Goal: Task Accomplishment & Management: Complete application form

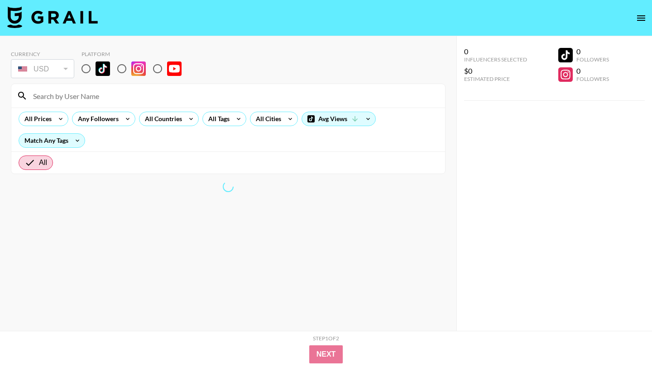
click at [90, 70] on input "radio" at bounding box center [85, 68] width 19 height 19
radio input "true"
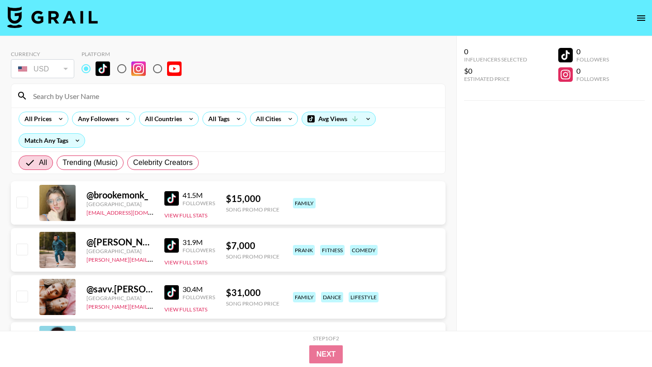
click at [87, 70] on input "radio" at bounding box center [85, 68] width 19 height 19
click at [229, 125] on div "All Tags" at bounding box center [224, 119] width 44 height 14
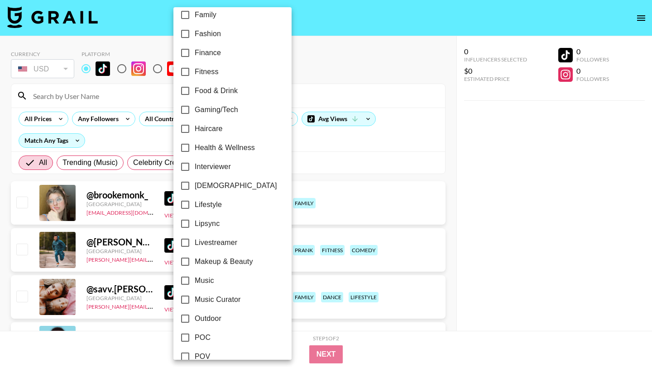
scroll to position [276, 0]
click at [185, 225] on input "Lipsync" at bounding box center [185, 223] width 19 height 19
checkbox input "true"
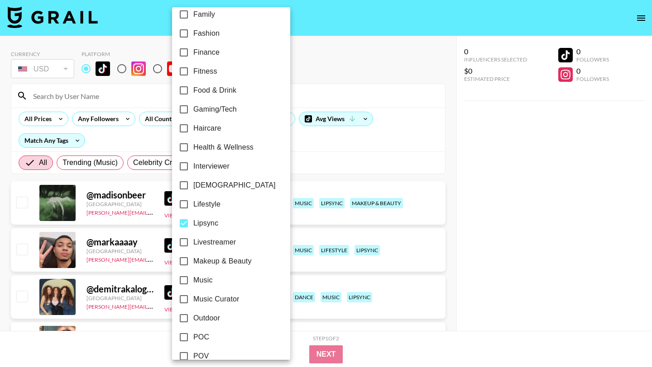
click at [310, 68] on div at bounding box center [326, 183] width 652 height 367
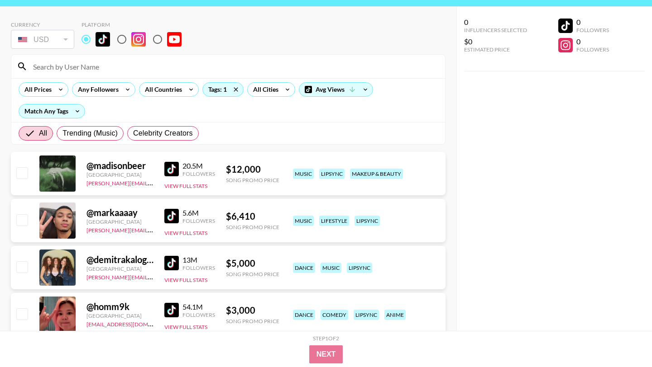
scroll to position [24, 0]
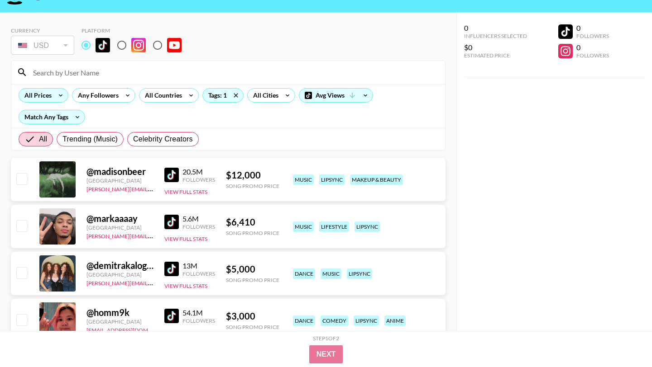
click at [59, 93] on icon at bounding box center [60, 96] width 14 height 14
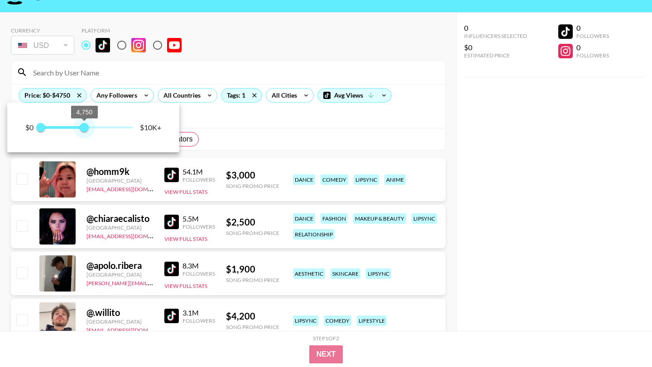
drag, startPoint x: 133, startPoint y: 130, endPoint x: 85, endPoint y: 134, distance: 49.0
click at [85, 132] on span "4,750" at bounding box center [84, 127] width 9 height 9
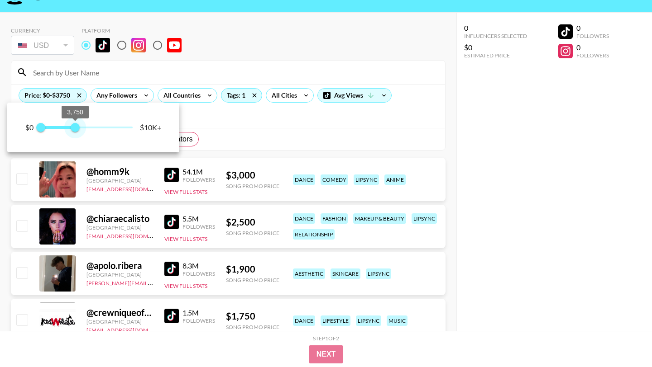
drag, startPoint x: 85, startPoint y: 134, endPoint x: 75, endPoint y: 134, distance: 10.4
click at [75, 132] on span "3,750" at bounding box center [75, 127] width 9 height 9
type input "3000"
drag, startPoint x: 75, startPoint y: 134, endPoint x: 67, endPoint y: 131, distance: 7.7
click at [68, 132] on span "3,000" at bounding box center [68, 127] width 9 height 9
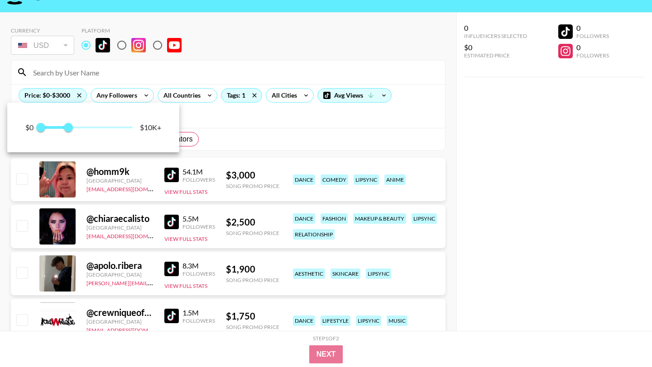
click at [291, 137] on div at bounding box center [326, 183] width 652 height 367
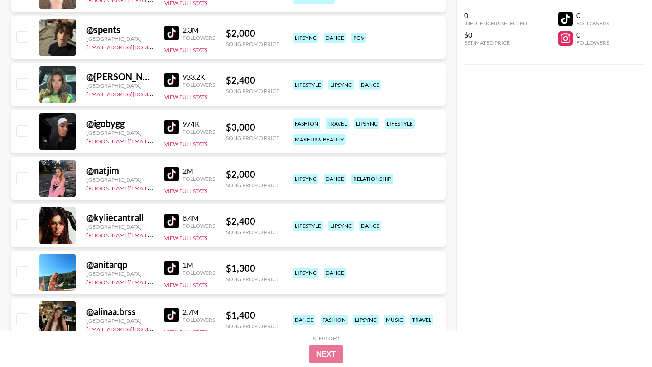
scroll to position [640, 0]
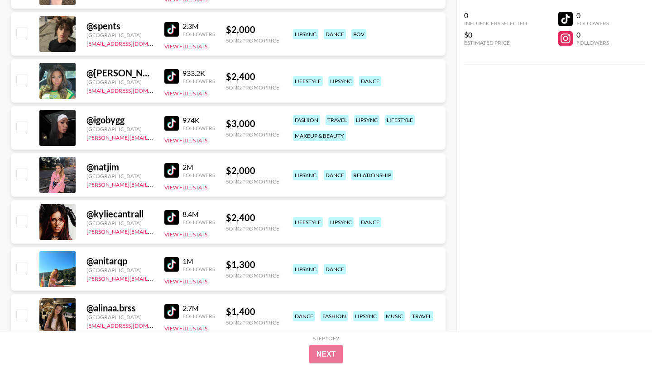
click at [171, 124] on img at bounding box center [171, 123] width 14 height 14
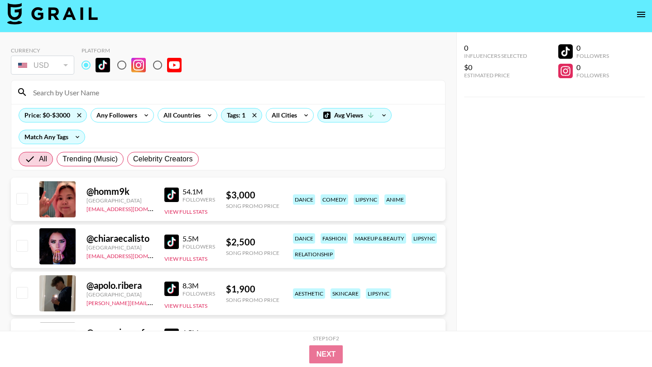
scroll to position [0, 0]
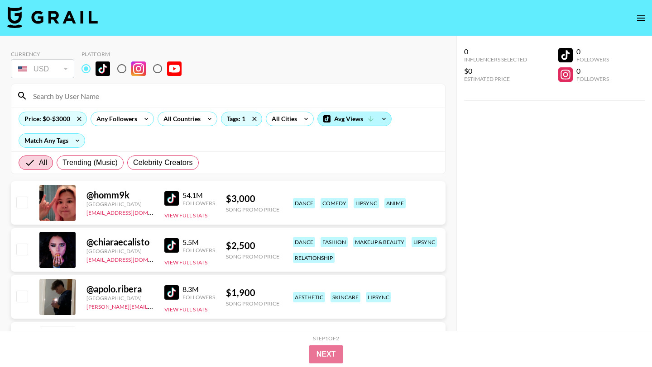
click at [367, 117] on div "Avg Views" at bounding box center [354, 119] width 73 height 14
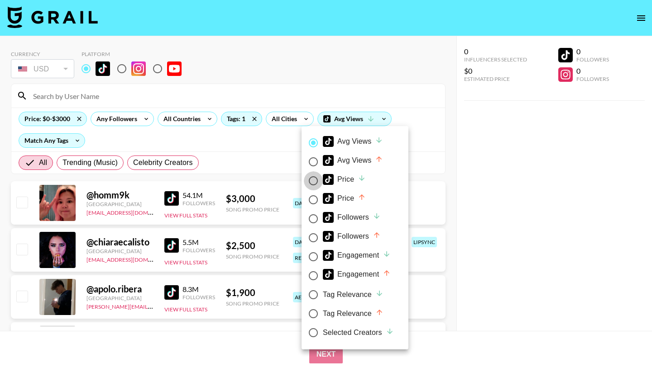
click at [313, 180] on input "Price" at bounding box center [313, 180] width 19 height 19
radio input "true"
radio input "false"
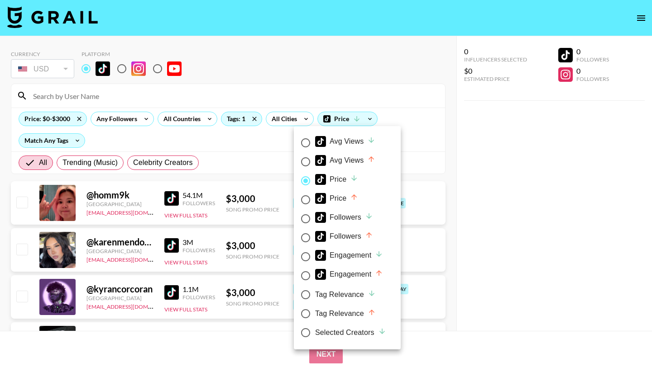
click at [423, 132] on div at bounding box center [326, 183] width 652 height 367
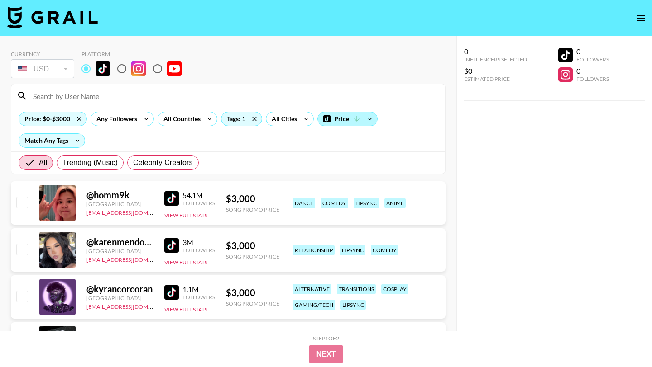
click at [352, 115] on icon at bounding box center [356, 119] width 8 height 8
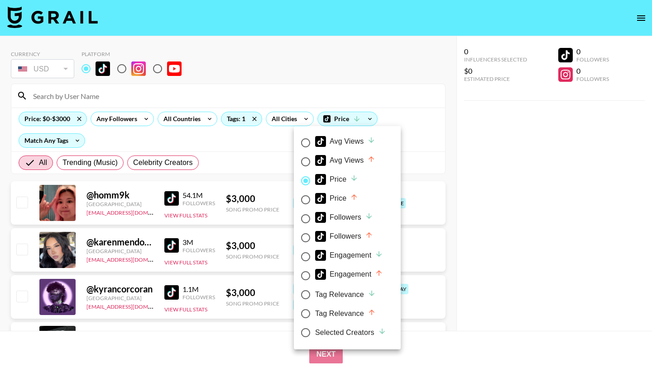
click at [307, 197] on input "Price" at bounding box center [305, 200] width 19 height 19
radio input "true"
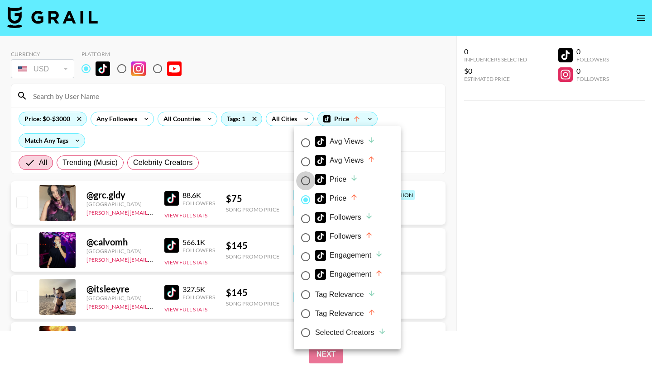
click at [306, 184] on input "Price" at bounding box center [305, 180] width 19 height 19
radio input "true"
radio input "false"
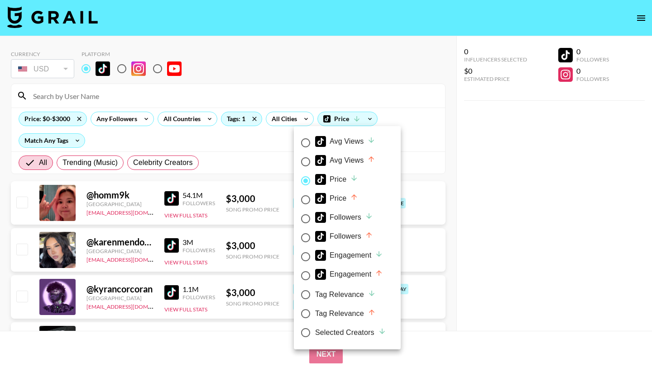
click at [413, 174] on div at bounding box center [326, 183] width 652 height 367
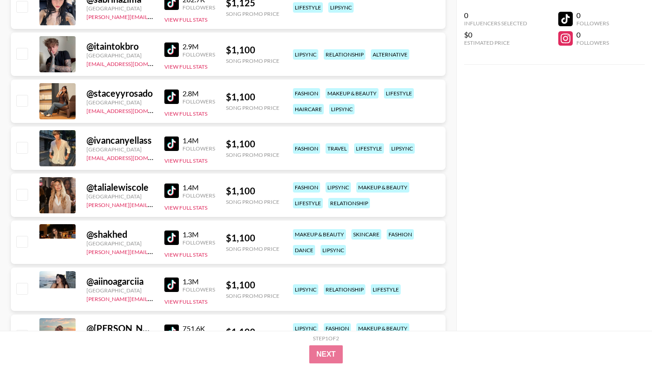
scroll to position [5182, 0]
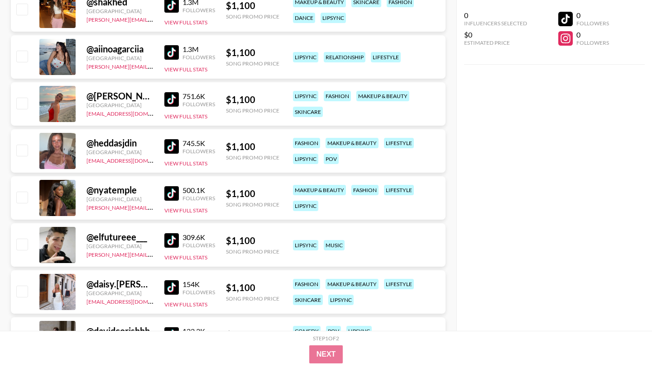
click at [170, 195] on img at bounding box center [171, 193] width 14 height 14
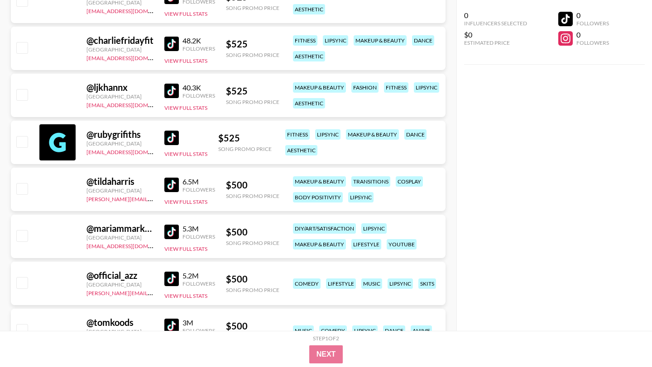
scroll to position [15119, 0]
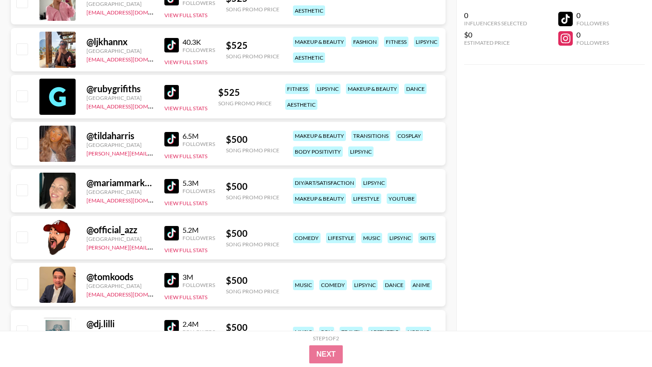
click at [173, 185] on img at bounding box center [171, 186] width 14 height 14
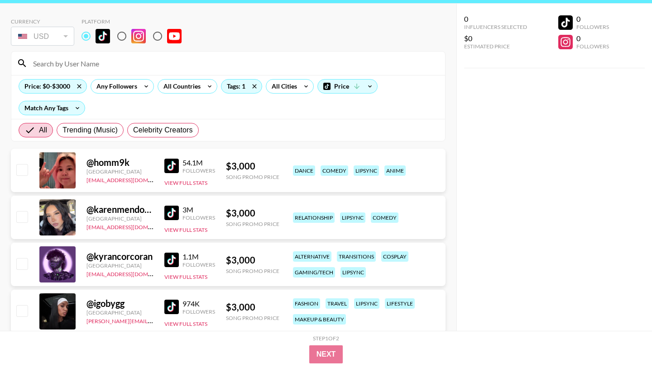
scroll to position [0, 0]
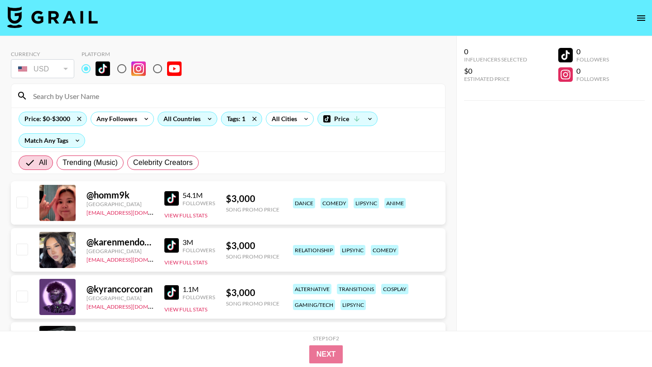
click at [186, 116] on div "All Countries" at bounding box center [180, 119] width 44 height 14
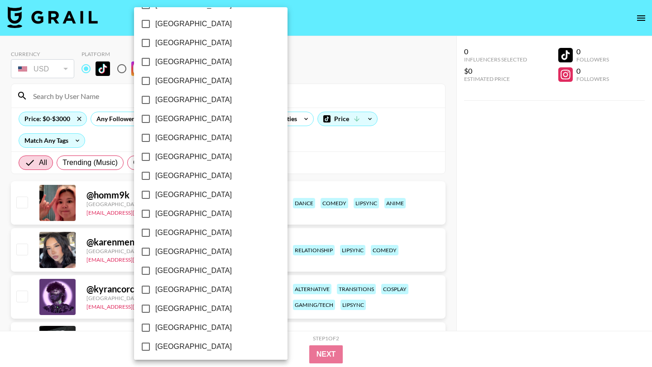
scroll to position [688, 0]
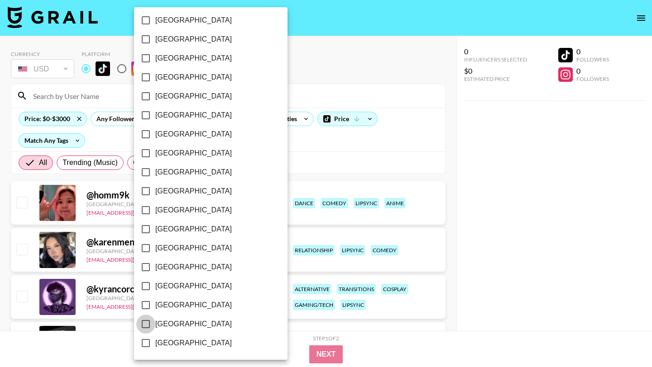
click at [146, 324] on input "[GEOGRAPHIC_DATA]" at bounding box center [145, 324] width 19 height 19
checkbox input "true"
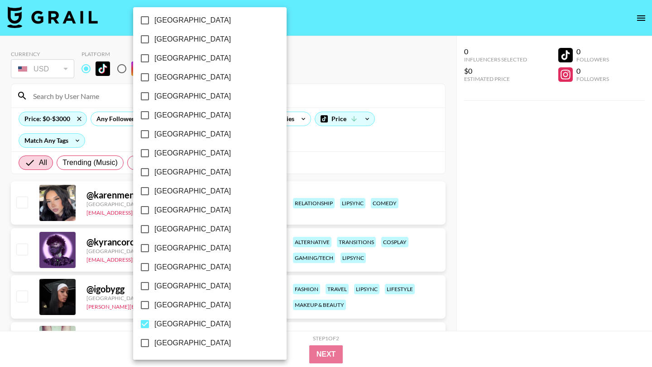
click at [291, 79] on div at bounding box center [326, 183] width 652 height 367
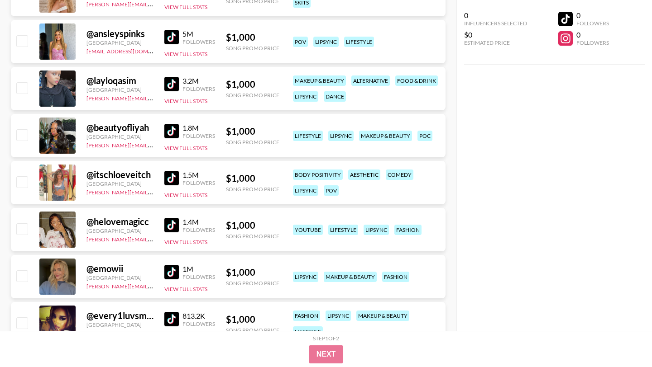
scroll to position [2538, 0]
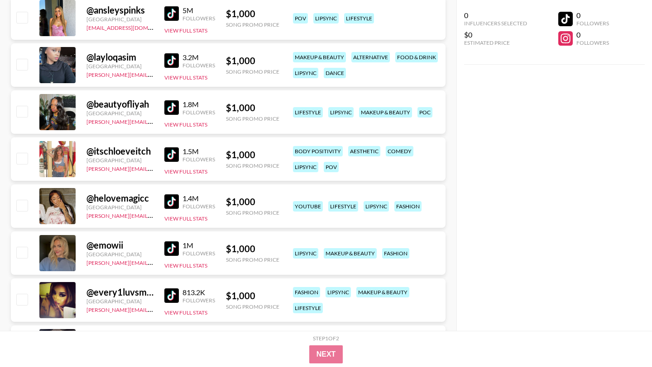
click at [168, 198] on img at bounding box center [171, 202] width 14 height 14
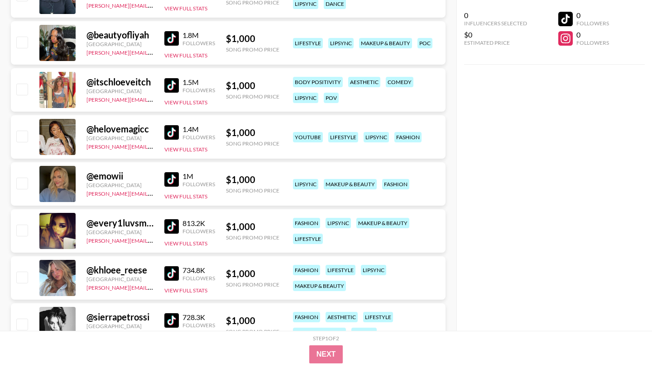
scroll to position [2634, 0]
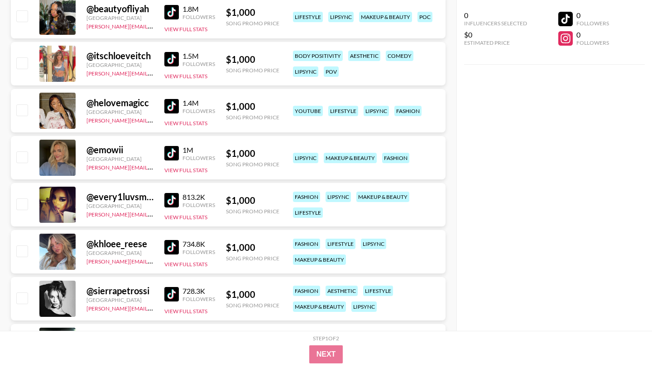
click at [176, 205] on img at bounding box center [171, 200] width 14 height 14
click at [128, 216] on link "[PERSON_NAME][EMAIL_ADDRESS][DOMAIN_NAME]" at bounding box center [153, 214] width 134 height 9
copy link "[PERSON_NAME][EMAIL_ADDRESS][DOMAIN_NAME]"
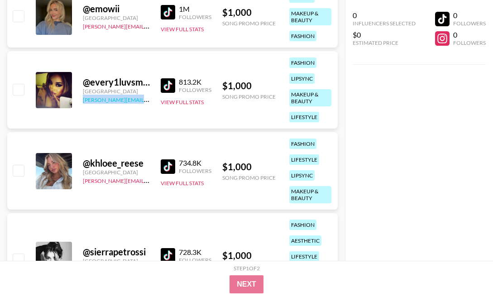
scroll to position [3563, 0]
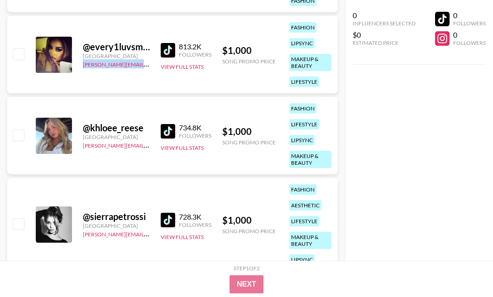
click at [172, 53] on img at bounding box center [168, 50] width 14 height 14
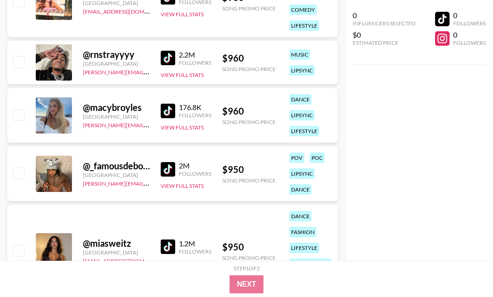
scroll to position [4108, 0]
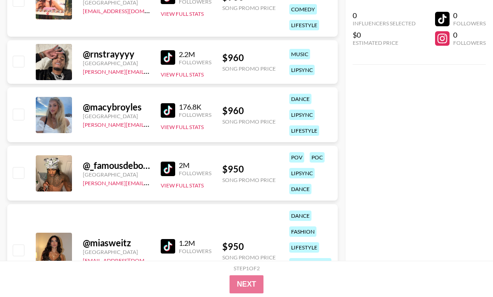
click at [169, 58] on img at bounding box center [168, 57] width 14 height 14
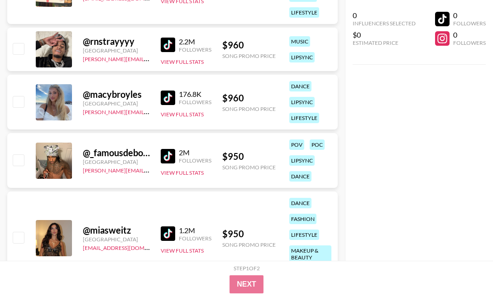
scroll to position [4125, 0]
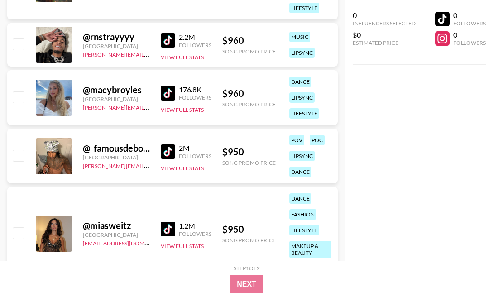
click at [167, 152] on img at bounding box center [168, 151] width 14 height 14
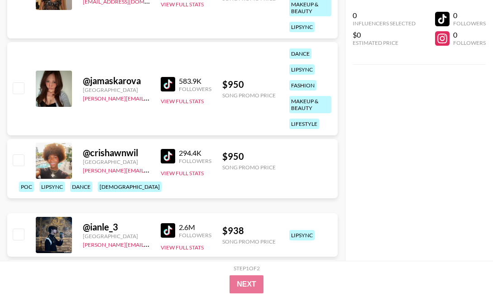
scroll to position [4374, 0]
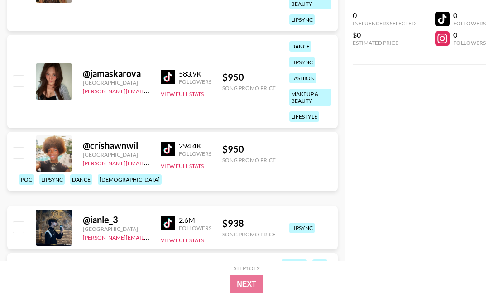
click at [168, 156] on img at bounding box center [168, 149] width 14 height 14
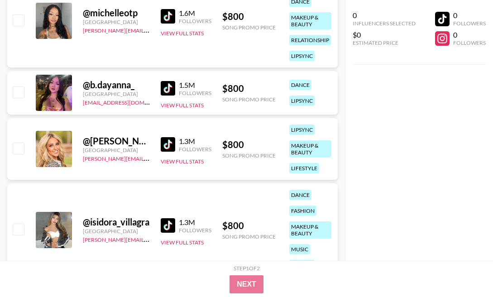
scroll to position [5909, 0]
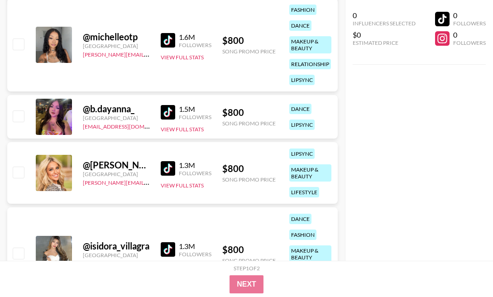
click at [166, 40] on img at bounding box center [168, 40] width 14 height 14
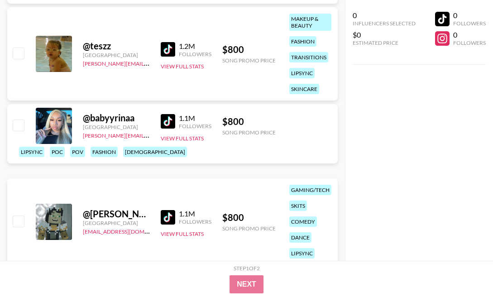
scroll to position [6200, 0]
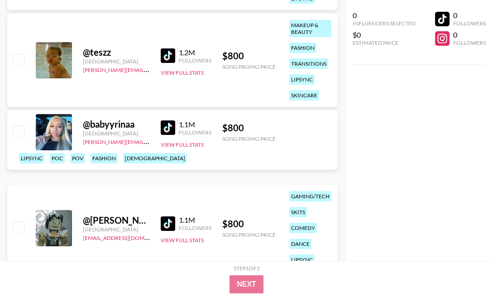
click at [169, 135] on img at bounding box center [168, 127] width 14 height 14
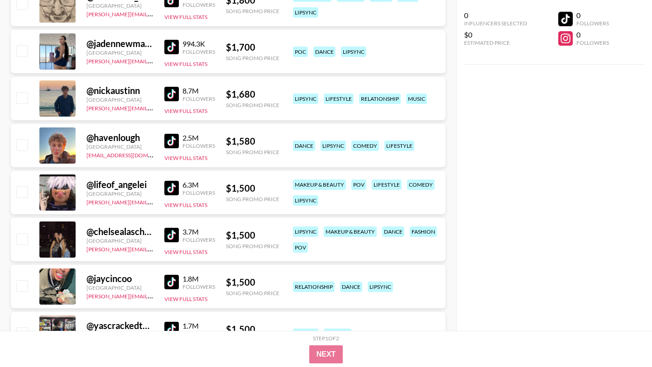
scroll to position [0, 0]
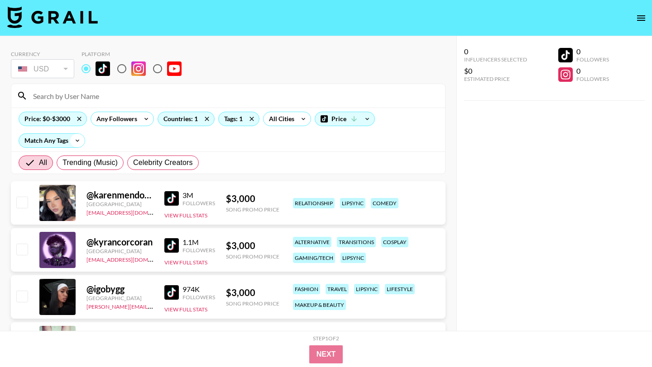
click at [75, 139] on icon at bounding box center [77, 141] width 14 height 14
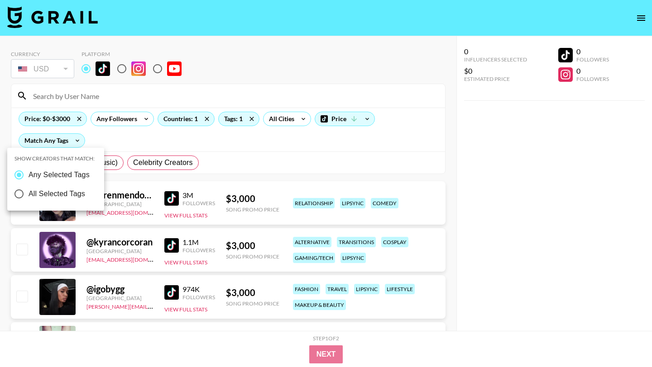
click at [305, 128] on div at bounding box center [326, 183] width 652 height 367
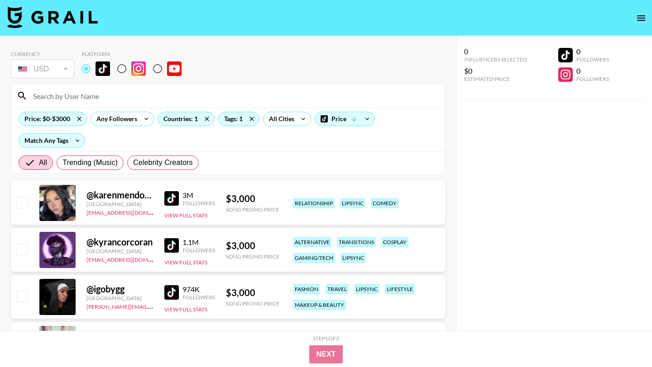
click at [239, 128] on div "Price: $0-$3000 Any Followers Countries: 1 Tags: 1 All Cities Price Match Any T…" at bounding box center [227, 130] width 433 height 44
click at [239, 123] on div "Tags: 1" at bounding box center [239, 119] width 40 height 14
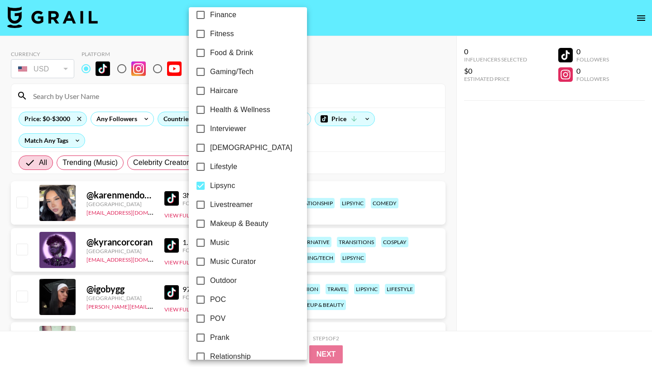
scroll to position [319, 0]
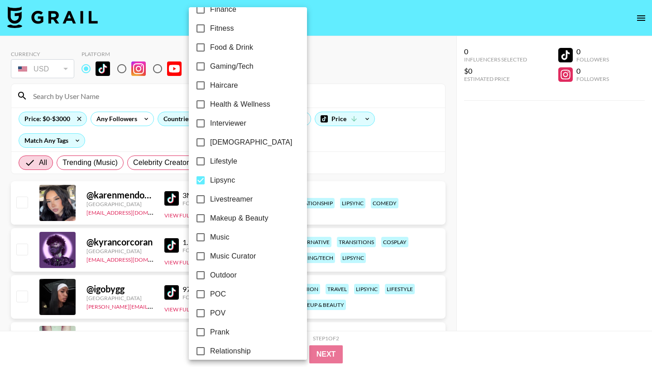
click at [203, 218] on input "Makeup & Beauty" at bounding box center [200, 218] width 19 height 19
checkbox input "true"
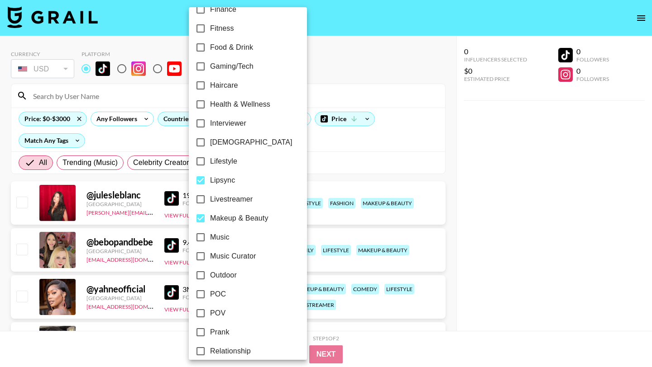
click at [200, 180] on input "Lipsync" at bounding box center [200, 180] width 19 height 19
checkbox input "false"
click at [318, 174] on div at bounding box center [326, 183] width 652 height 367
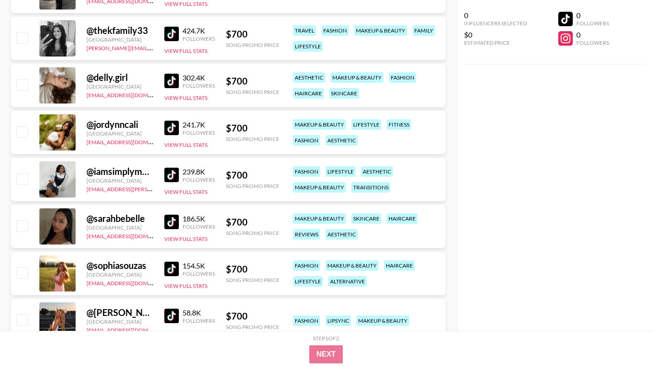
scroll to position [10236, 0]
click at [172, 177] on img at bounding box center [171, 174] width 14 height 14
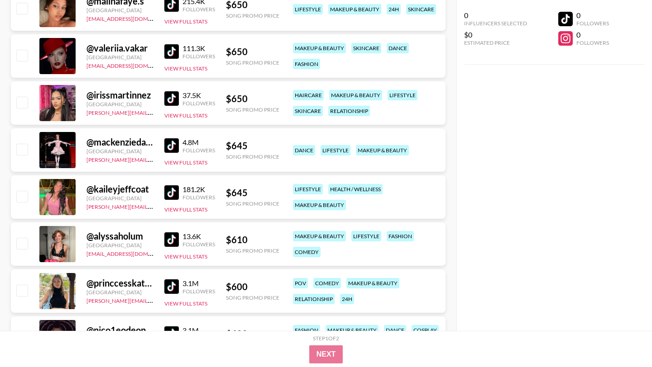
scroll to position [11061, 0]
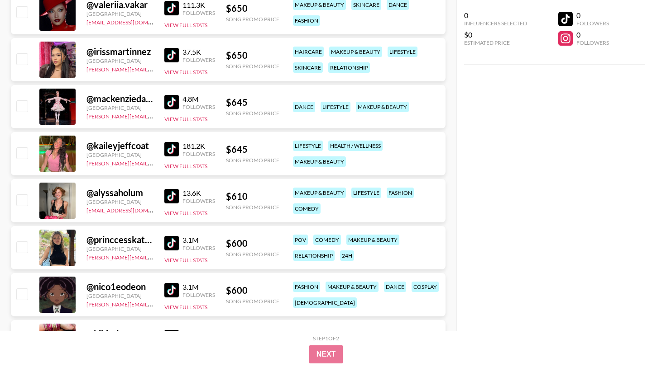
click at [172, 55] on img at bounding box center [171, 55] width 14 height 14
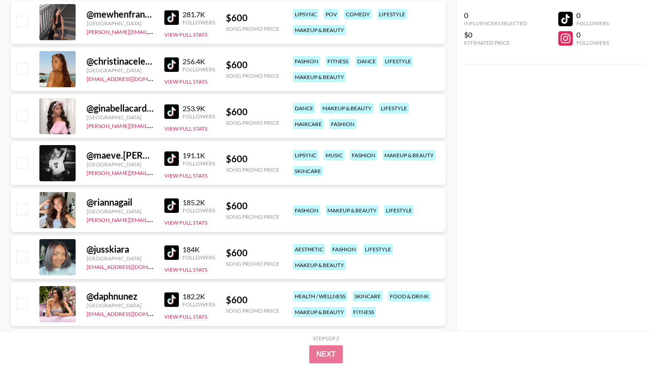
scroll to position [12239, 0]
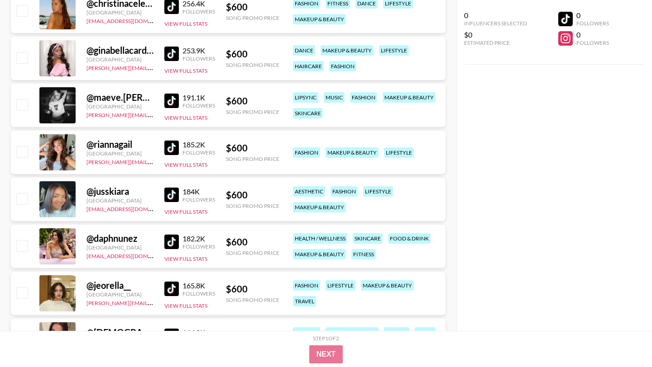
click at [175, 195] on img at bounding box center [171, 195] width 14 height 14
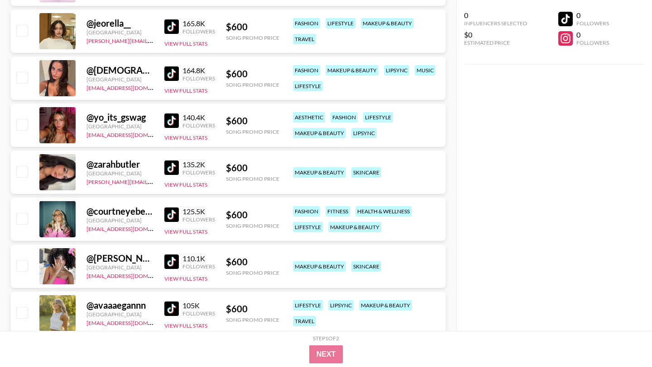
scroll to position [12525, 0]
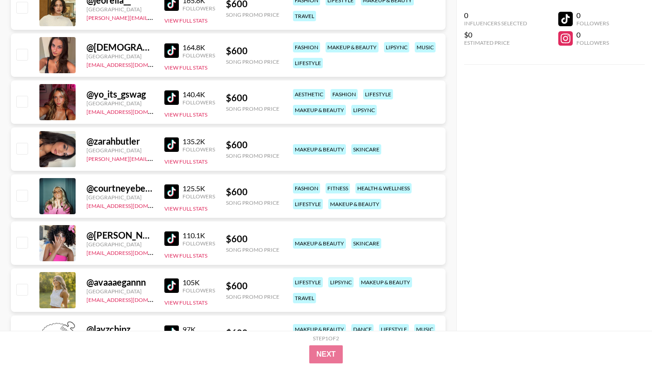
click at [170, 239] on img at bounding box center [171, 239] width 14 height 14
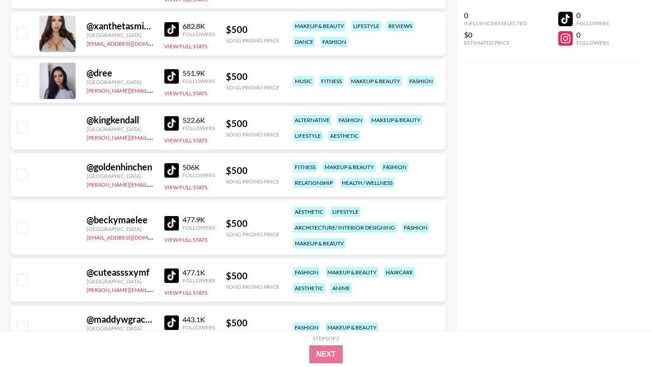
scroll to position [15101, 0]
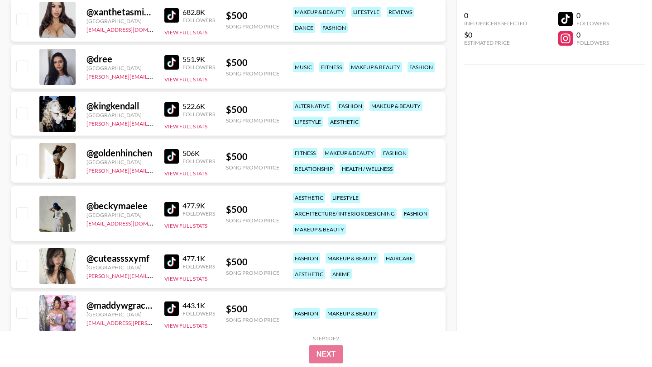
click at [170, 158] on img at bounding box center [171, 156] width 14 height 14
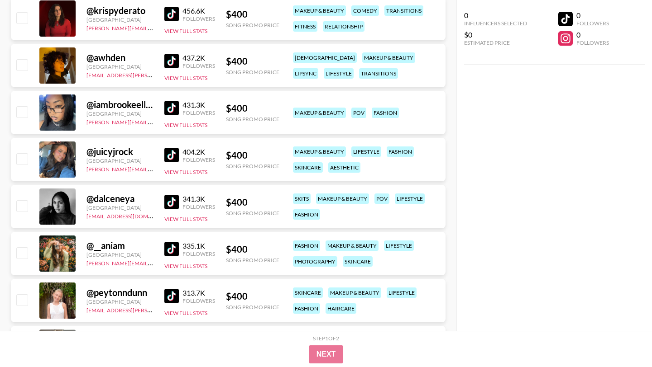
scroll to position [19516, 0]
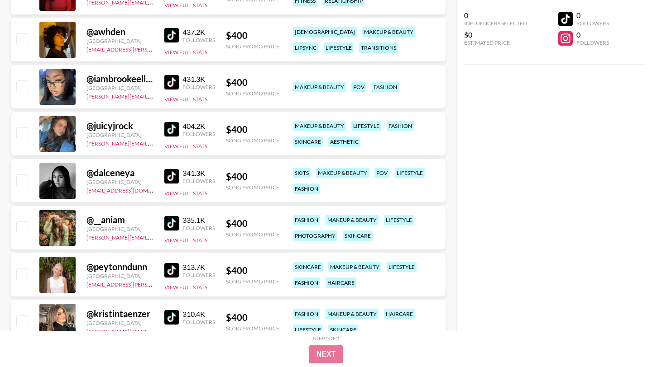
click at [171, 177] on img at bounding box center [171, 176] width 14 height 14
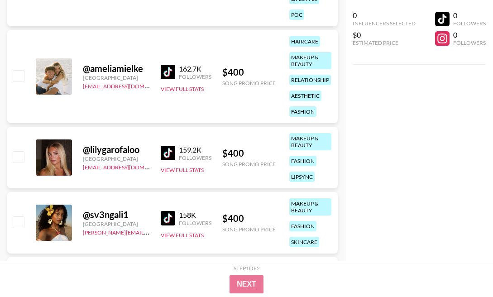
scroll to position [21613, 0]
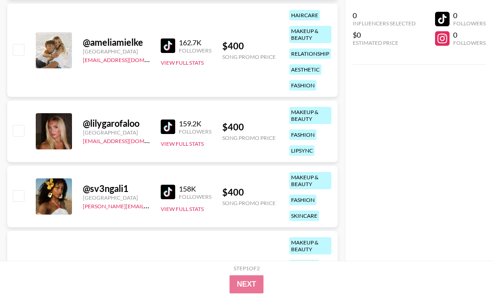
click at [170, 188] on img at bounding box center [168, 192] width 14 height 14
click at [24, 201] on div at bounding box center [18, 196] width 14 height 15
click at [17, 199] on input "checkbox" at bounding box center [18, 195] width 11 height 11
checkbox input "true"
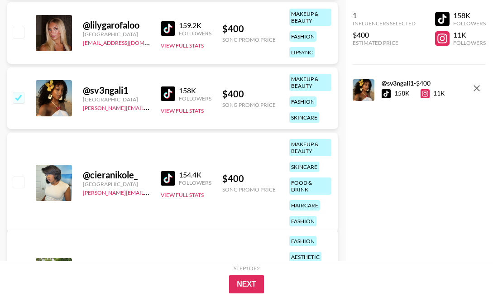
scroll to position [21736, 0]
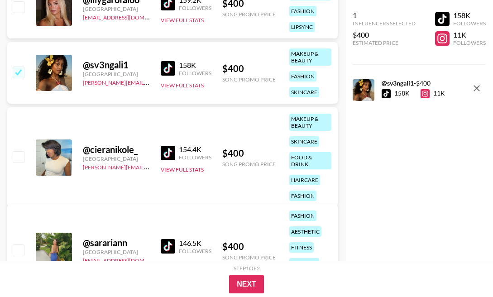
click at [168, 147] on img at bounding box center [168, 153] width 14 height 14
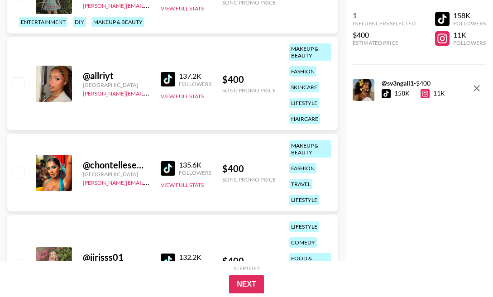
scroll to position [22081, 0]
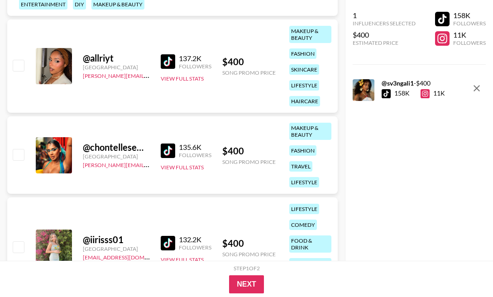
click at [169, 60] on img at bounding box center [168, 61] width 14 height 14
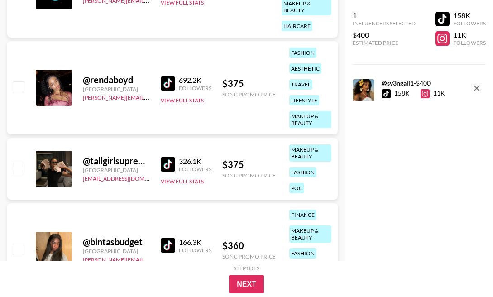
scroll to position [23495, 0]
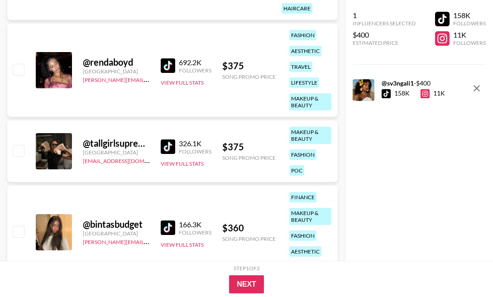
click at [172, 64] on img at bounding box center [168, 65] width 14 height 14
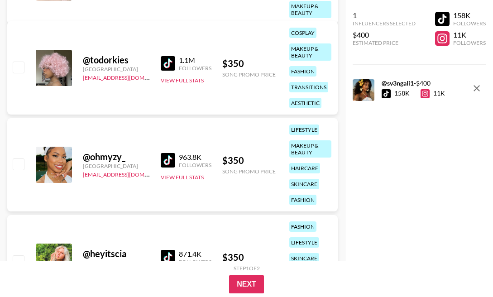
scroll to position [23911, 0]
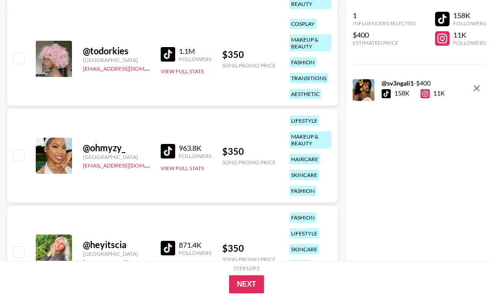
click at [171, 149] on img at bounding box center [168, 151] width 14 height 14
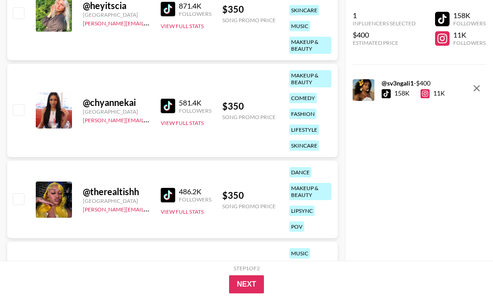
scroll to position [24265, 0]
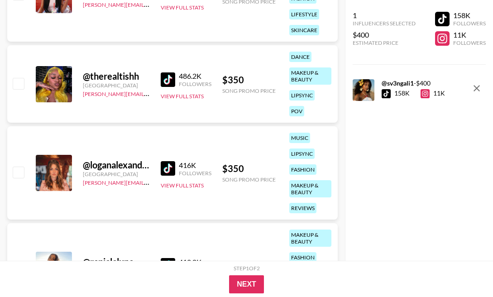
click at [165, 76] on img at bounding box center [168, 79] width 14 height 14
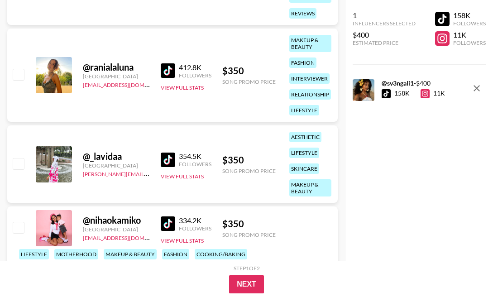
scroll to position [24503, 0]
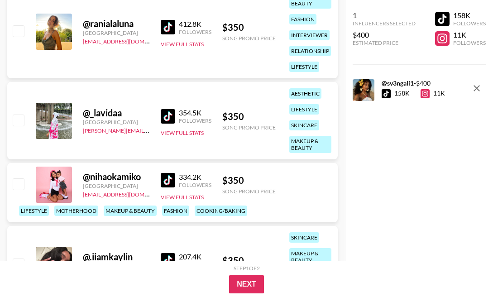
click at [167, 119] on img at bounding box center [168, 116] width 14 height 14
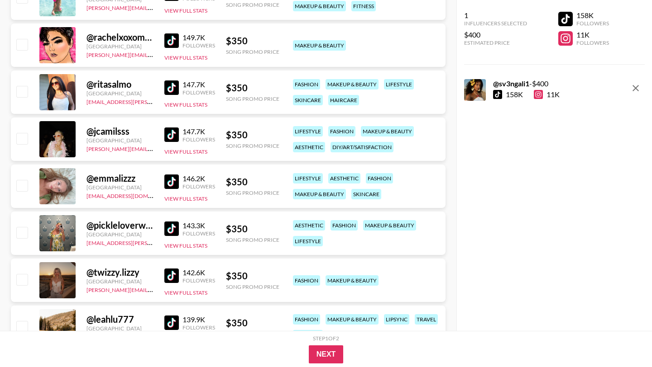
scroll to position [24038, 0]
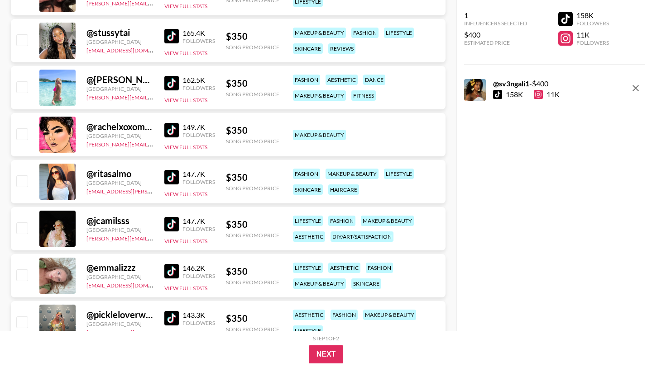
click at [171, 35] on img at bounding box center [171, 36] width 14 height 14
click at [25, 41] on input "checkbox" at bounding box center [21, 39] width 11 height 11
checkbox input "true"
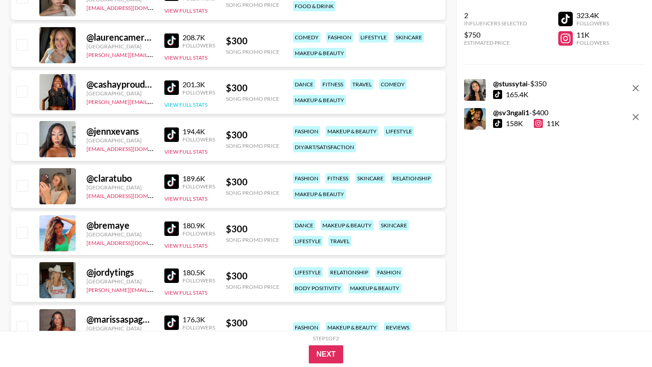
scroll to position [26575, 0]
click at [172, 133] on img at bounding box center [171, 134] width 14 height 14
click at [20, 133] on input "checkbox" at bounding box center [21, 138] width 11 height 11
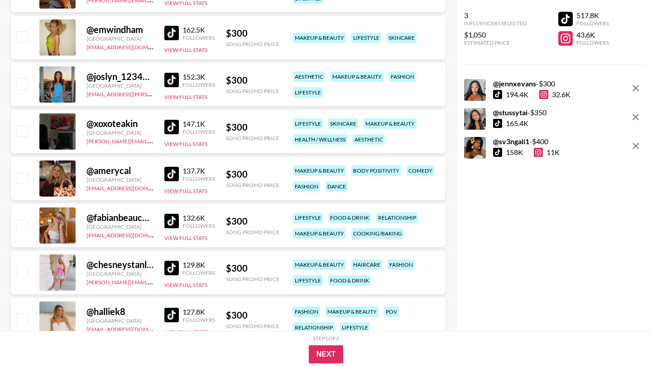
scroll to position [27169, 0]
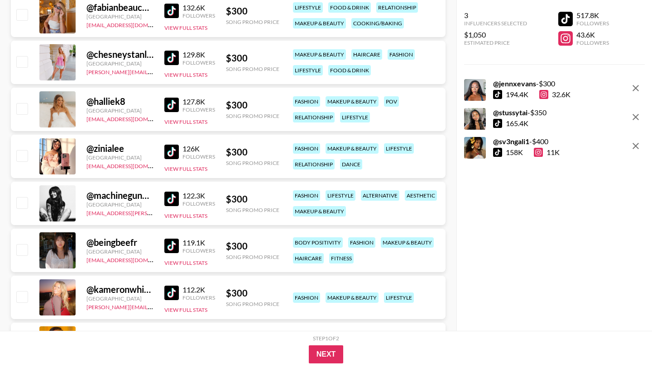
checkbox input "false"
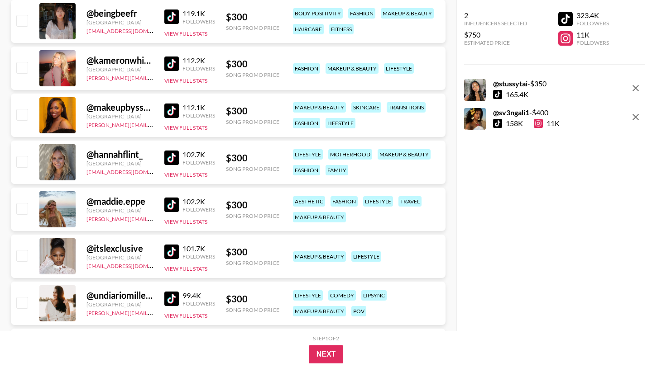
scroll to position [27401, 0]
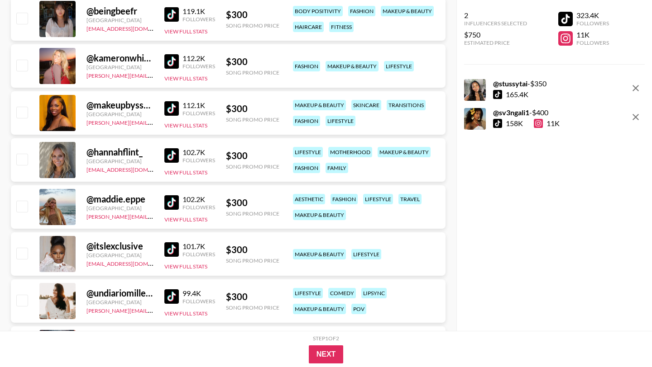
click at [172, 248] on img at bounding box center [171, 250] width 14 height 14
click at [19, 115] on input "checkbox" at bounding box center [21, 112] width 11 height 11
click at [21, 111] on input "checkbox" at bounding box center [21, 112] width 11 height 11
checkbox input "false"
click at [30, 256] on div "@ itslexclusive [GEOGRAPHIC_DATA] [EMAIL_ADDRESS][DOMAIN_NAME] 101.7K Followers…" at bounding box center [228, 254] width 434 height 43
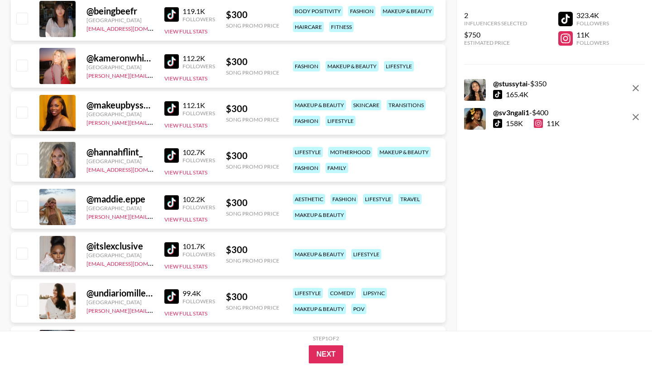
click at [24, 254] on input "checkbox" at bounding box center [21, 253] width 11 height 11
checkbox input "true"
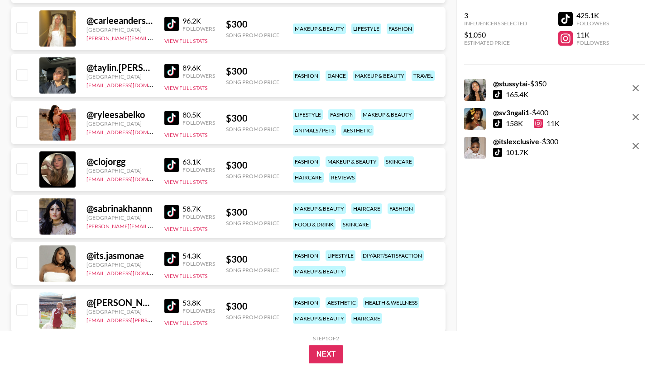
scroll to position [27777, 0]
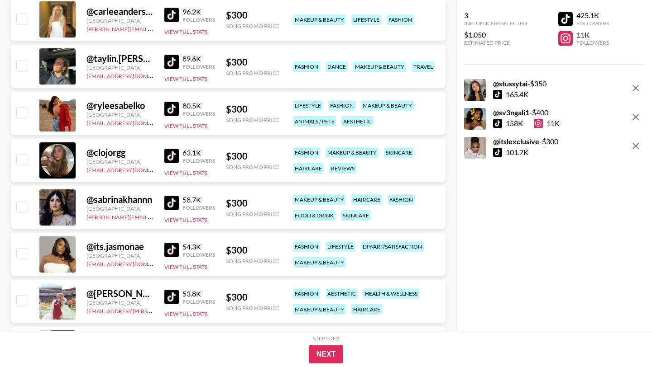
click at [173, 249] on img at bounding box center [171, 250] width 14 height 14
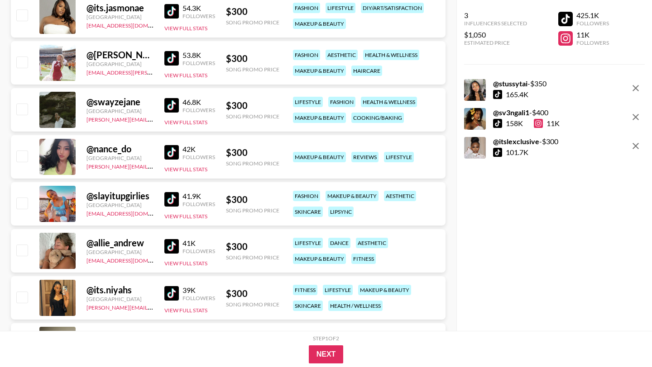
scroll to position [28018, 0]
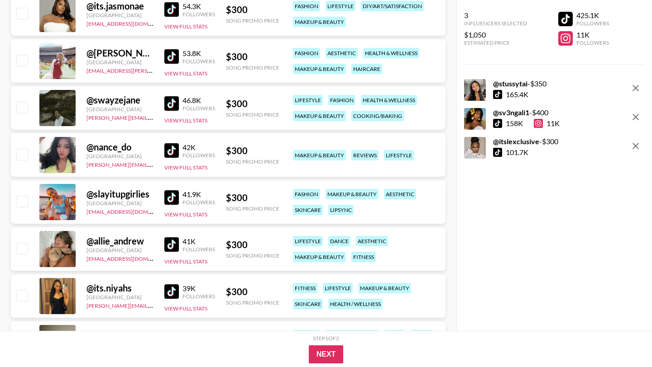
click at [170, 295] on img at bounding box center [171, 292] width 14 height 14
click at [21, 289] on div at bounding box center [21, 296] width 14 height 15
click at [24, 300] on input "checkbox" at bounding box center [21, 295] width 11 height 11
checkbox input "true"
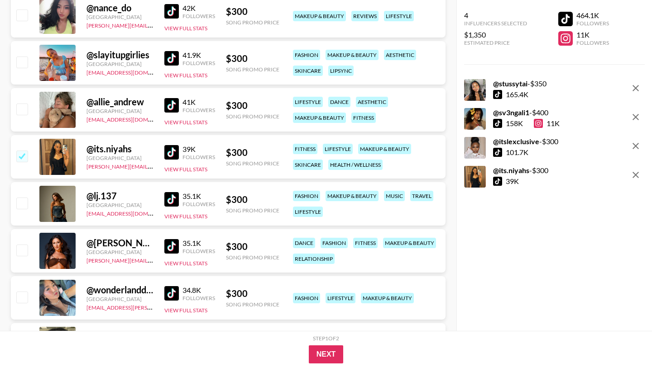
scroll to position [28172, 0]
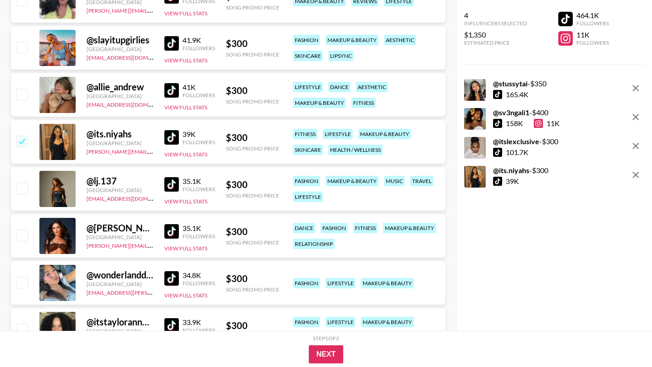
click at [171, 187] on img at bounding box center [171, 184] width 14 height 14
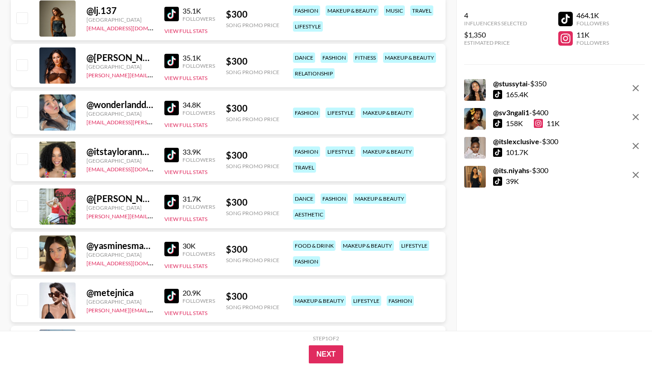
scroll to position [28360, 0]
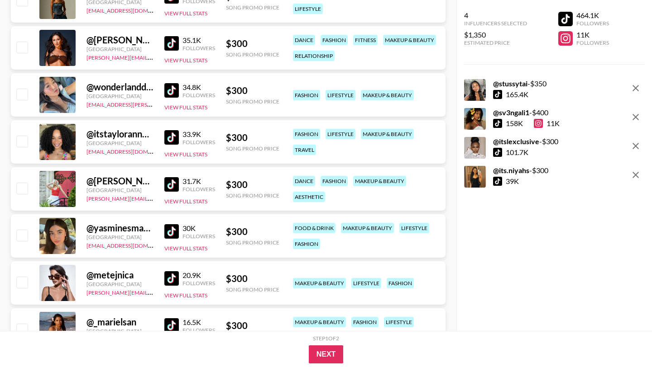
click at [174, 136] on img at bounding box center [171, 137] width 14 height 14
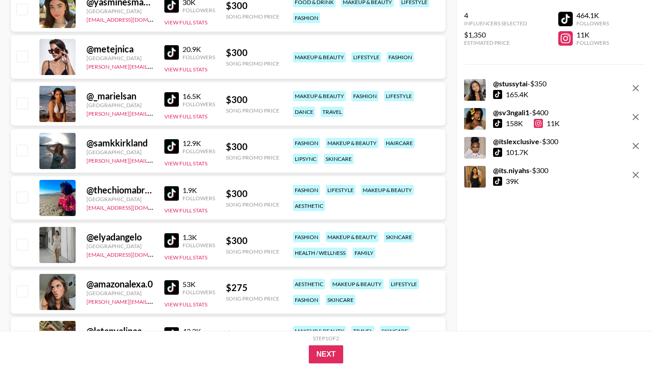
scroll to position [28587, 0]
click at [173, 195] on img at bounding box center [171, 193] width 14 height 14
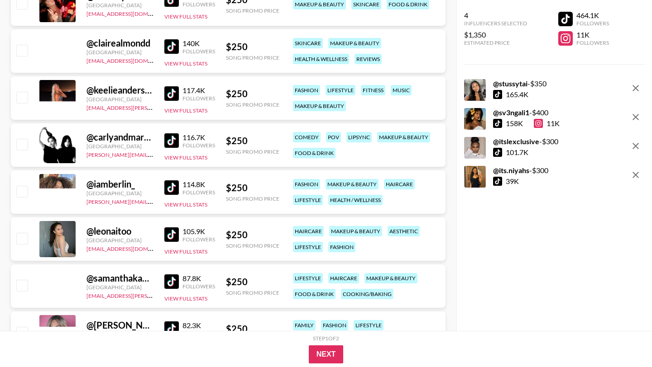
scroll to position [29943, 0]
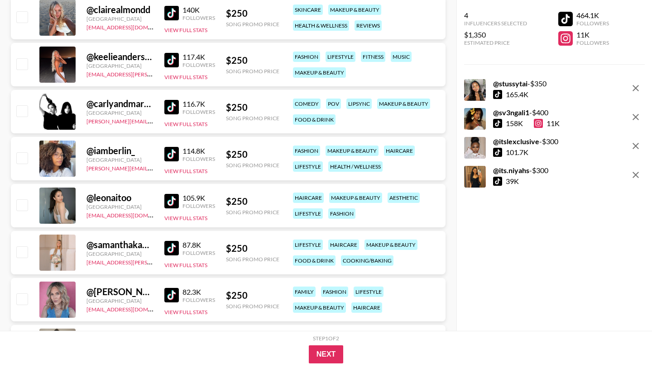
click at [172, 152] on img at bounding box center [171, 154] width 14 height 14
click at [24, 157] on input "checkbox" at bounding box center [21, 157] width 11 height 11
checkbox input "true"
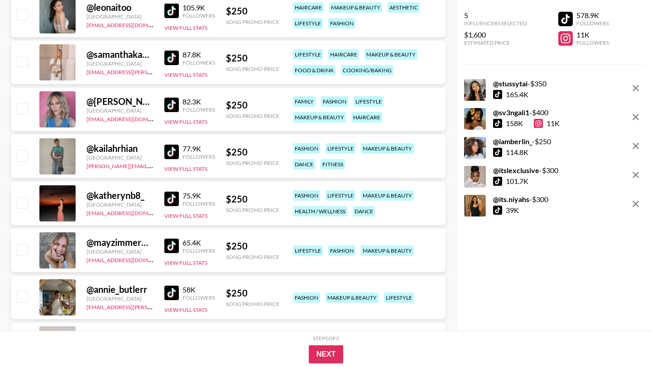
scroll to position [30139, 0]
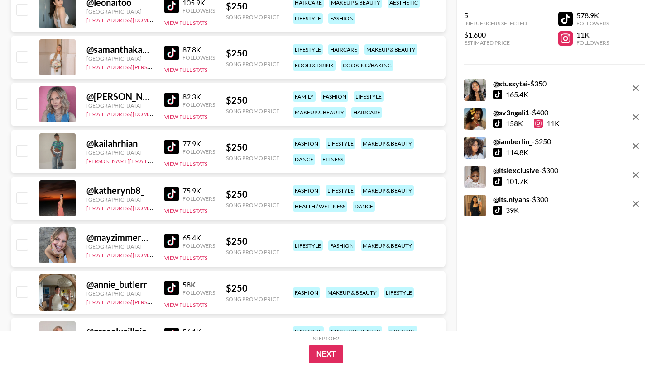
click at [174, 144] on img at bounding box center [171, 147] width 14 height 14
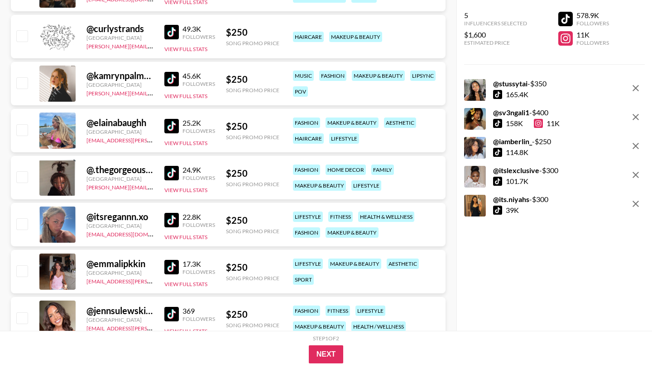
scroll to position [30587, 0]
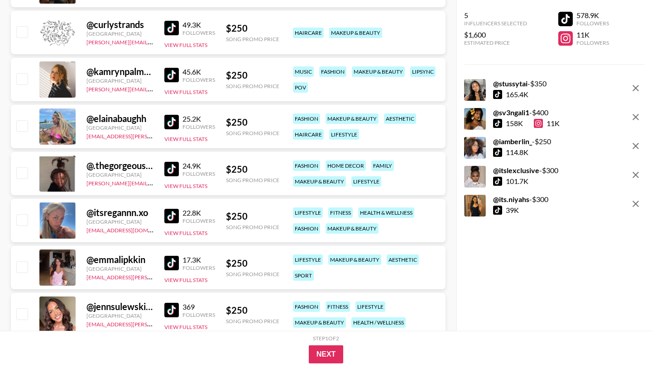
click at [171, 171] on img at bounding box center [171, 169] width 14 height 14
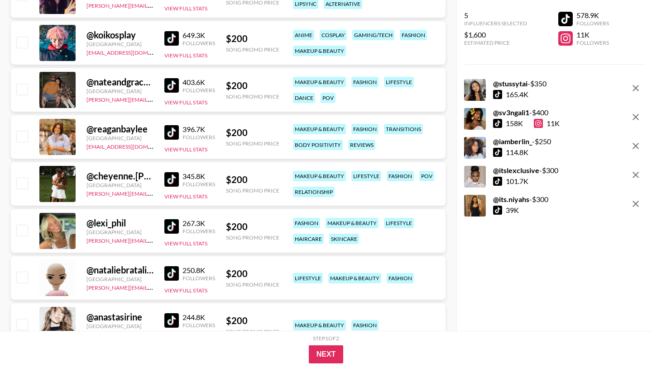
scroll to position [30988, 0]
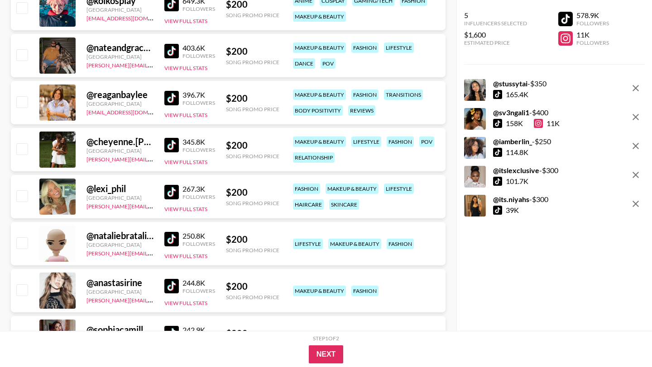
click at [174, 145] on img at bounding box center [171, 145] width 14 height 14
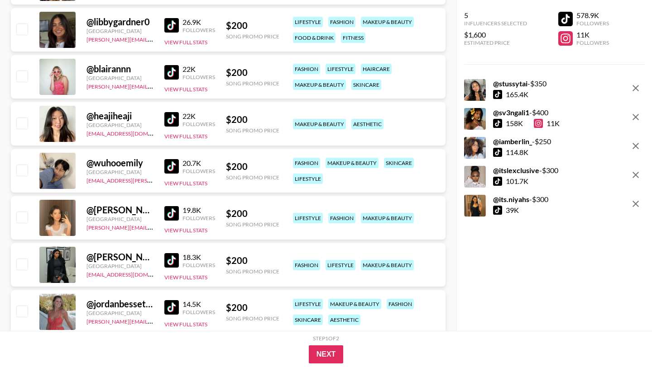
scroll to position [32265, 0]
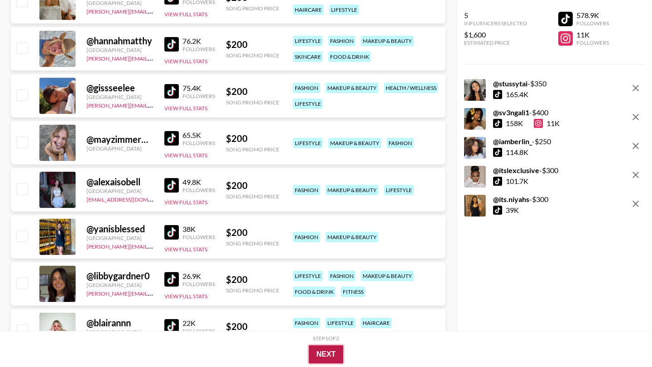
click at [322, 356] on button "Next" at bounding box center [326, 355] width 35 height 18
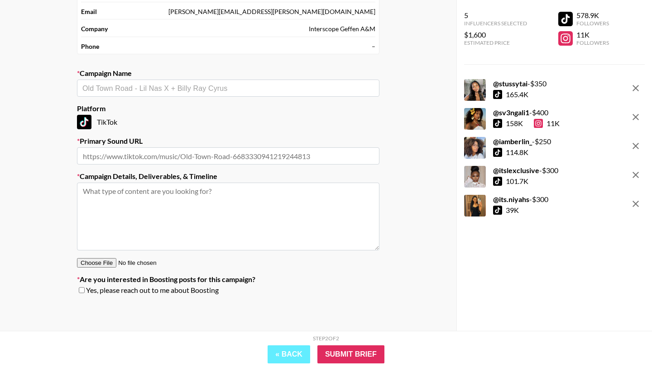
scroll to position [0, 0]
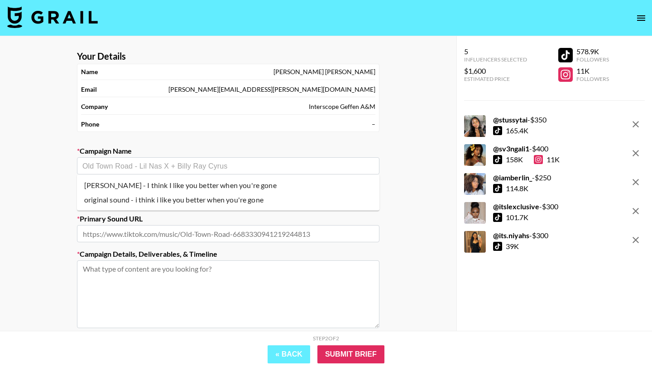
click at [236, 163] on input "text" at bounding box center [227, 166] width 291 height 10
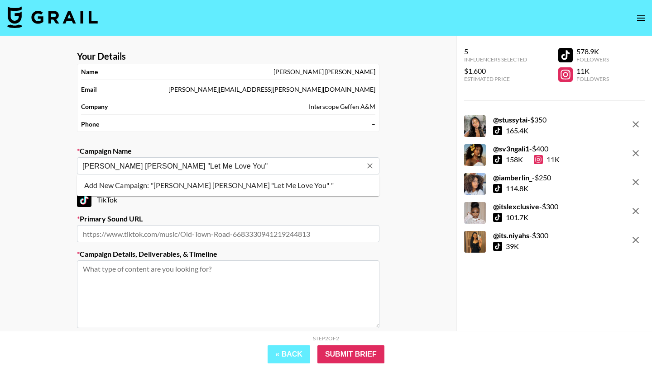
click at [248, 187] on li "Add New Campaign: "[PERSON_NAME] [PERSON_NAME] "Let Me Love You" "" at bounding box center [228, 185] width 302 height 14
type input "[PERSON_NAME] [PERSON_NAME] "Let Me Love You""
click at [216, 235] on input "text" at bounding box center [228, 233] width 302 height 17
click at [185, 233] on input "text" at bounding box center [228, 233] width 302 height 17
paste input "[URL][DOMAIN_NAME]"
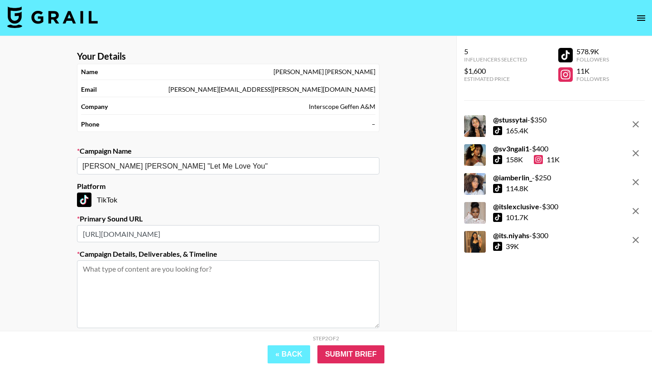
type input "[URL][DOMAIN_NAME]"
click at [166, 280] on textarea at bounding box center [228, 295] width 302 height 68
click at [132, 267] on textarea "Make-up transistion with emotion lip sync" at bounding box center [228, 295] width 302 height 68
type textarea "Make-up transition with emotion lip sync"
click at [361, 353] on input "Submit Brief" at bounding box center [350, 355] width 67 height 18
